Goal: Communication & Community: Answer question/provide support

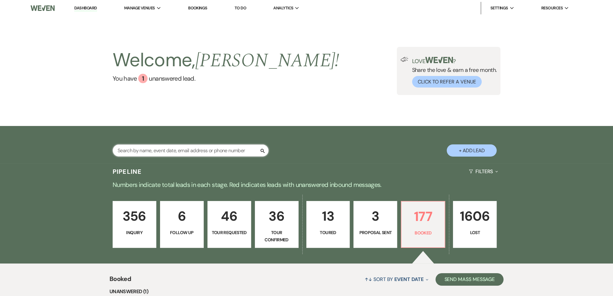
click at [168, 152] on input "text" at bounding box center [191, 150] width 156 height 12
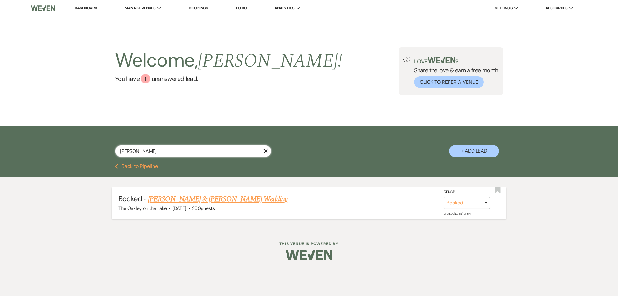
type input "[PERSON_NAME]"
click at [198, 198] on link "[PERSON_NAME] & [PERSON_NAME] Wedding" at bounding box center [218, 198] width 140 height 11
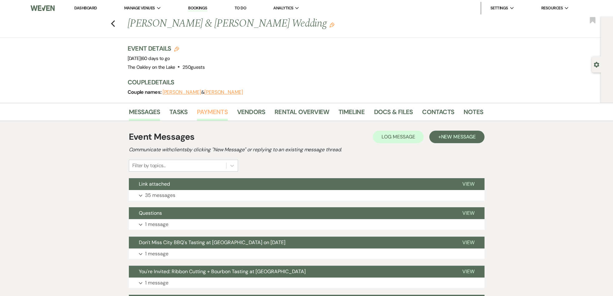
click at [211, 110] on link "Payments" at bounding box center [212, 114] width 31 height 14
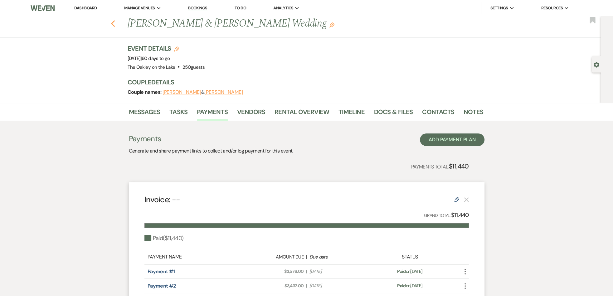
click at [115, 22] on use "button" at bounding box center [113, 23] width 4 height 7
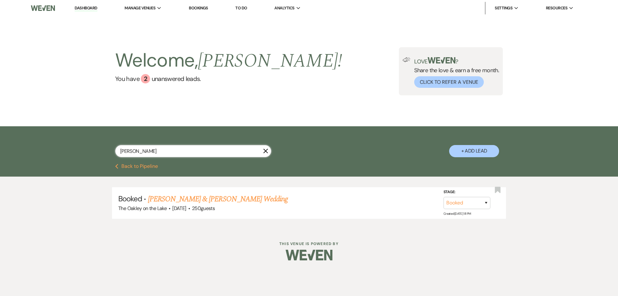
click at [193, 149] on input "[PERSON_NAME]" at bounding box center [193, 151] width 156 height 12
click at [265, 152] on icon "X" at bounding box center [265, 150] width 5 height 5
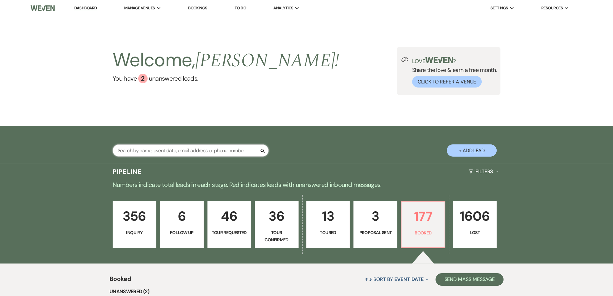
click at [212, 148] on input "text" at bounding box center [191, 150] width 156 height 12
type input "[PERSON_NAME]"
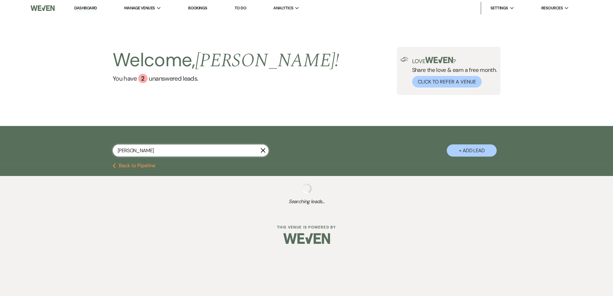
select select "8"
select select "7"
select select "8"
select select "7"
select select "8"
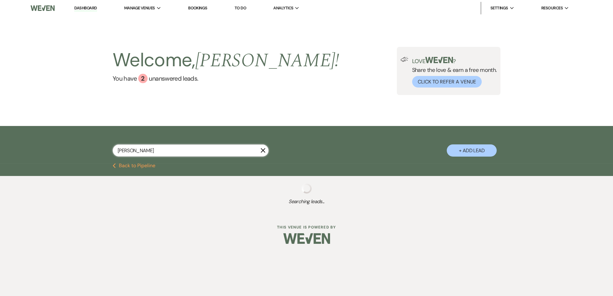
select select "7"
select select "8"
select select "5"
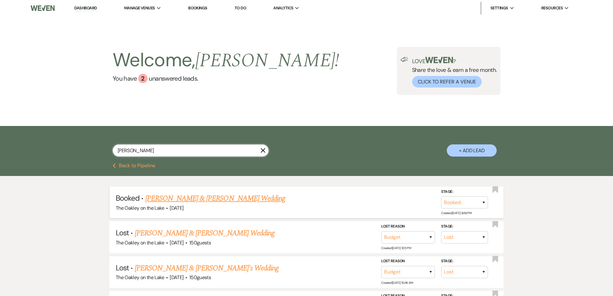
type input "[PERSON_NAME]"
click at [198, 199] on link "[PERSON_NAME] & [PERSON_NAME] Wedding" at bounding box center [215, 198] width 140 height 11
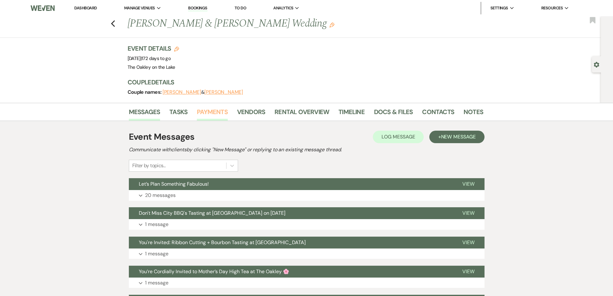
click at [210, 111] on link "Payments" at bounding box center [212, 114] width 31 height 14
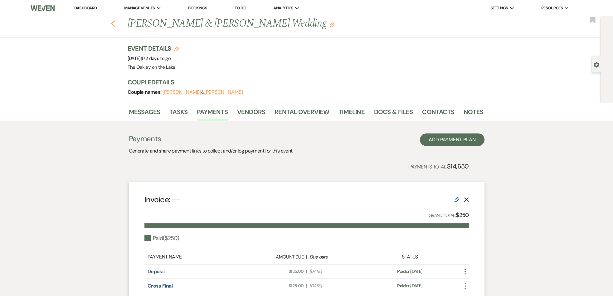
click at [115, 23] on icon "Previous" at bounding box center [113, 23] width 5 height 7
select select "8"
select select "7"
select select "8"
select select "7"
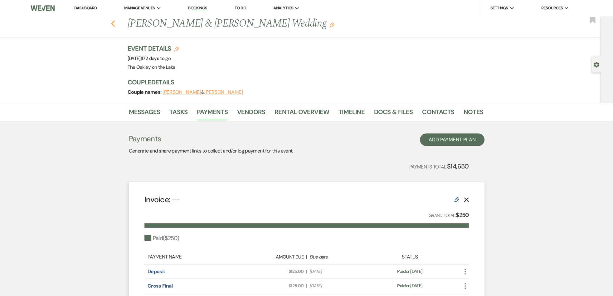
select select "8"
select select "7"
select select "8"
select select "5"
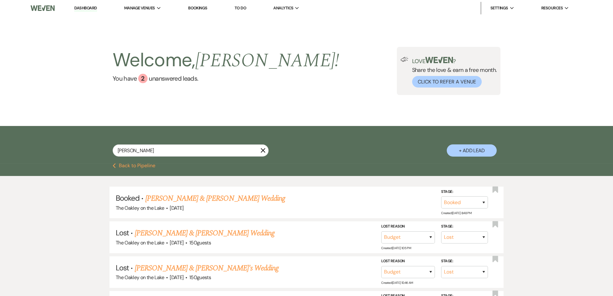
click at [196, 7] on link "Bookings" at bounding box center [197, 7] width 19 height 5
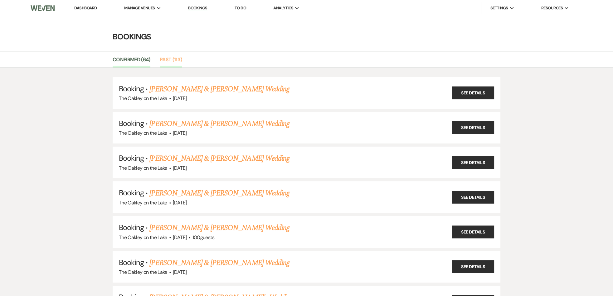
click at [164, 59] on link "Past (113)" at bounding box center [171, 62] width 22 height 12
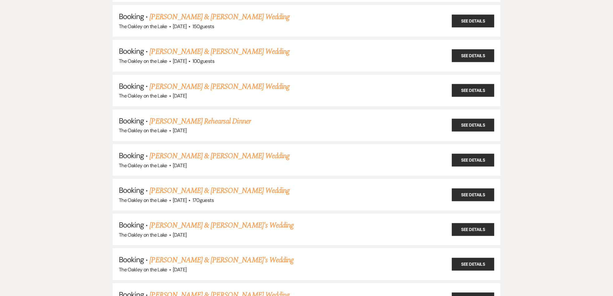
scroll to position [3745, 0]
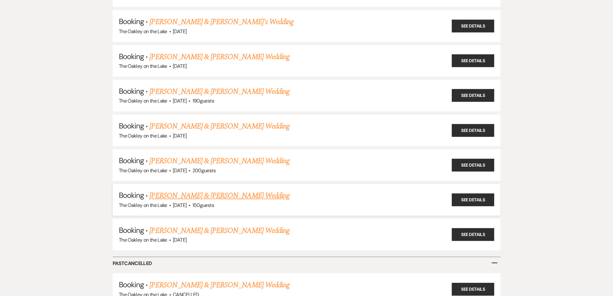
click at [209, 190] on link "[PERSON_NAME] & [PERSON_NAME] Wedding" at bounding box center [219, 195] width 140 height 11
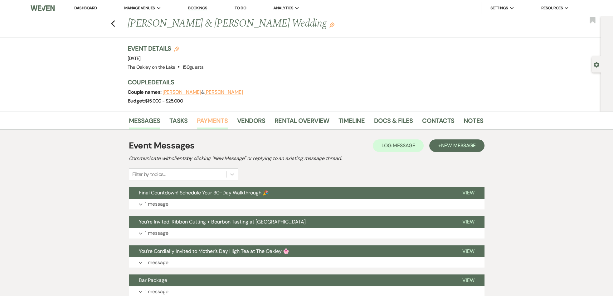
click at [217, 120] on link "Payments" at bounding box center [212, 122] width 31 height 14
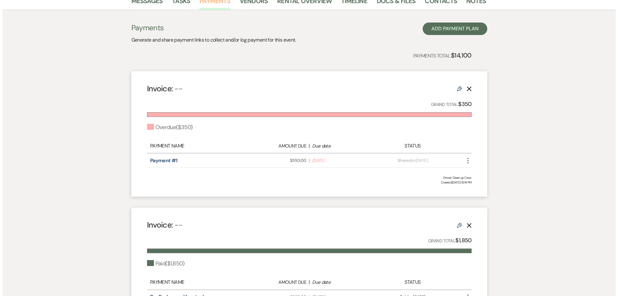
scroll to position [125, 0]
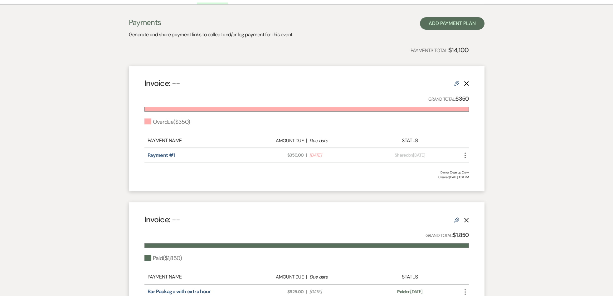
click at [466, 156] on icon "More" at bounding box center [465, 154] width 7 height 7
click at [484, 167] on button "Attach File Attach to Message" at bounding box center [493, 167] width 63 height 11
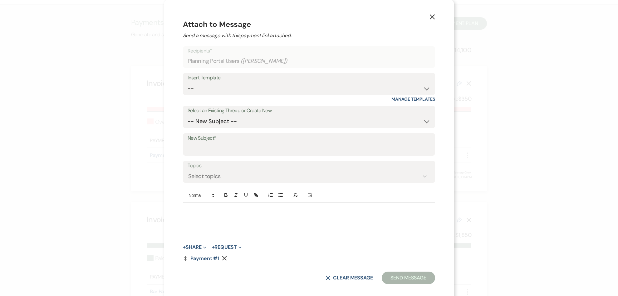
click at [282, 213] on p at bounding box center [309, 210] width 242 height 7
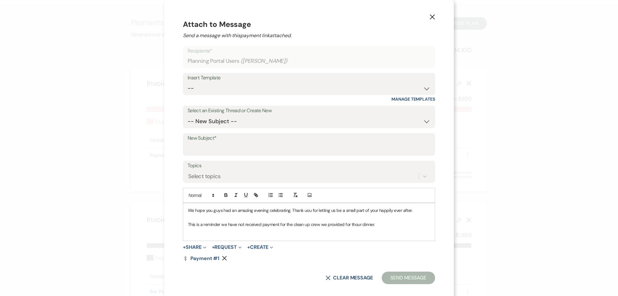
drag, startPoint x: 195, startPoint y: 210, endPoint x: 395, endPoint y: 239, distance: 201.6
click at [395, 239] on div "We hope you guys had an amazing evening celebrating. Thank uou for letting us b…" at bounding box center [309, 221] width 252 height 37
copy div "We hope you guys had an amazing evening celebrating. Thank uou for letting us b…"
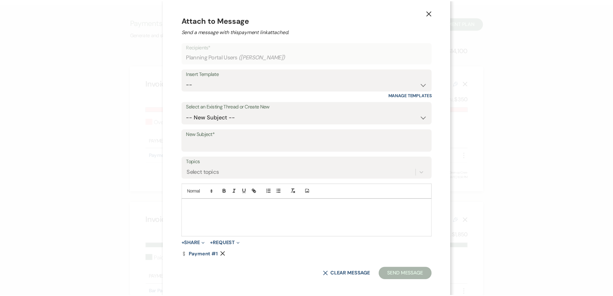
scroll to position [6, 0]
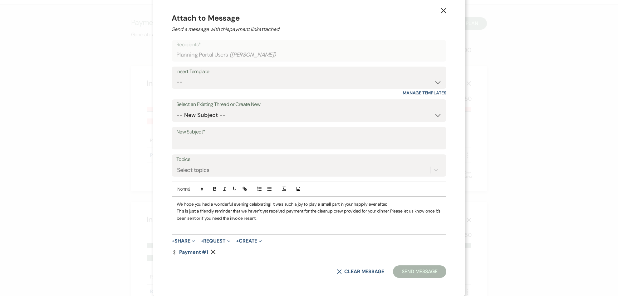
click at [387, 203] on p "We hope you had a wonderful evening celebrating! It was such a joy to play a sm…" at bounding box center [309, 203] width 265 height 7
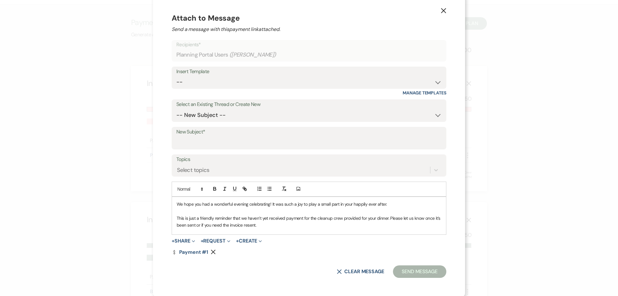
click at [197, 225] on p "This is just a friendly reminder that we haven’t yet received payment for the c…" at bounding box center [309, 221] width 265 height 14
drag, startPoint x: 296, startPoint y: 223, endPoint x: 237, endPoint y: 227, distance: 59.4
click at [237, 227] on p "This is just a friendly reminder that we haven’t yet received payment for the c…" at bounding box center [309, 221] width 265 height 14
click at [258, 223] on p "This is just a friendly reminder that we haven’t yet received payment for the c…" at bounding box center [309, 221] width 265 height 14
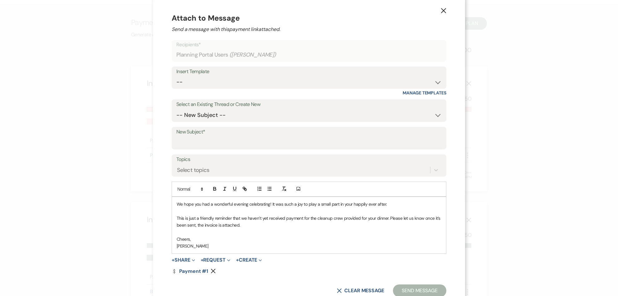
click at [278, 243] on p "[PERSON_NAME]" at bounding box center [309, 245] width 265 height 7
click at [197, 144] on input "New Subject*" at bounding box center [308, 142] width 265 height 12
click at [183, 139] on input "New Subject*" at bounding box center [308, 142] width 265 height 12
type input "Invoice"
click at [411, 288] on button "Send Message" at bounding box center [419, 290] width 53 height 12
